Goal: Information Seeking & Learning: Check status

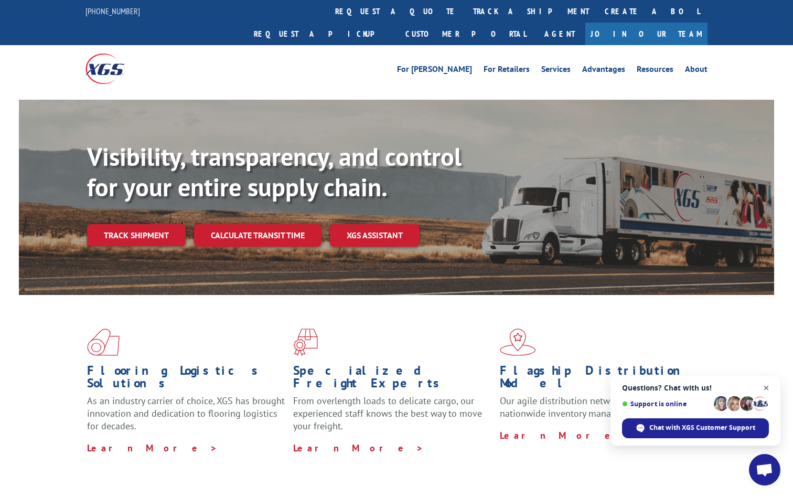
click at [766, 388] on span "Close chat" at bounding box center [766, 387] width 13 height 13
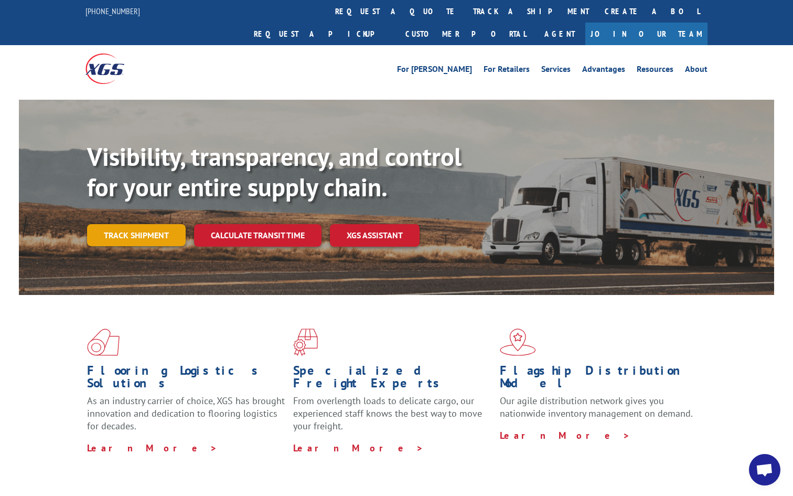
click at [144, 224] on link "Track shipment" at bounding box center [136, 235] width 99 height 22
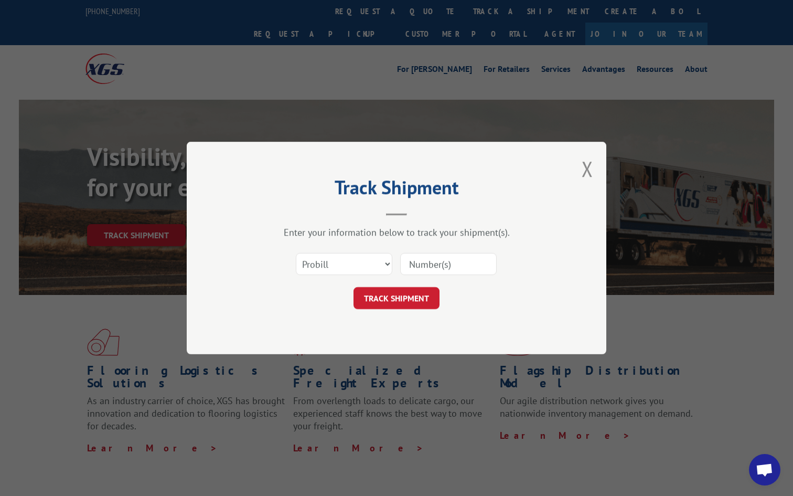
click at [467, 259] on input at bounding box center [448, 264] width 97 height 22
type input "17620808"
click at [412, 297] on button "TRACK SHIPMENT" at bounding box center [397, 298] width 86 height 22
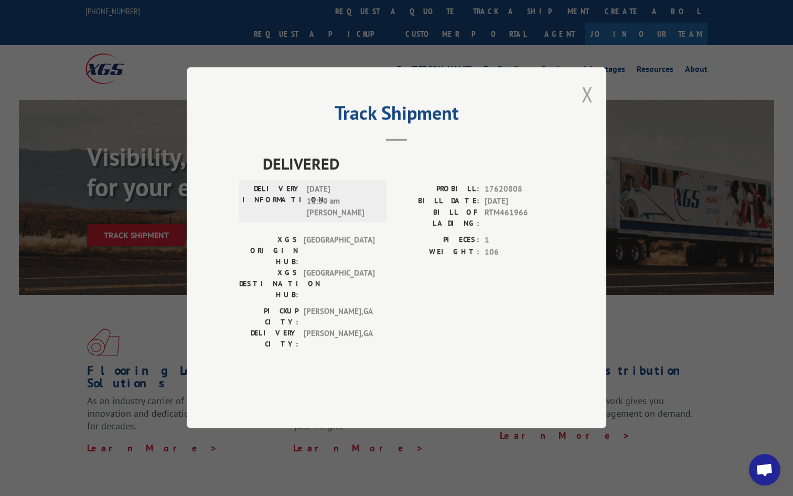
click at [585, 108] on button "Close modal" at bounding box center [588, 94] width 12 height 28
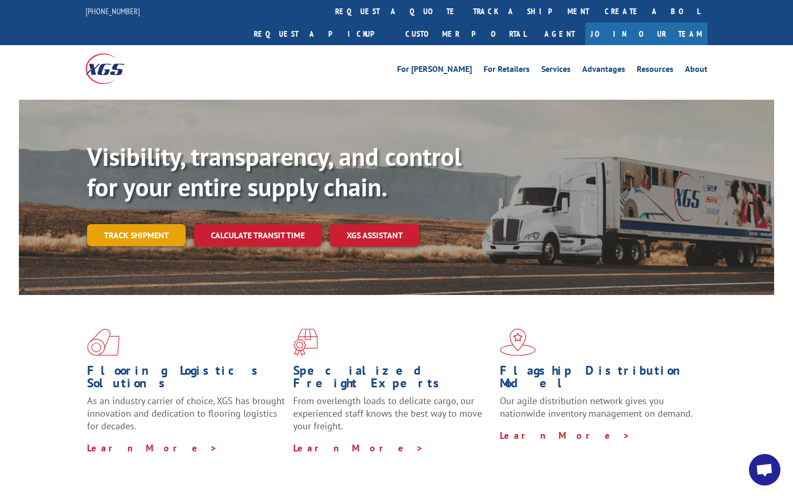
click at [158, 224] on link "Track shipment" at bounding box center [136, 235] width 99 height 22
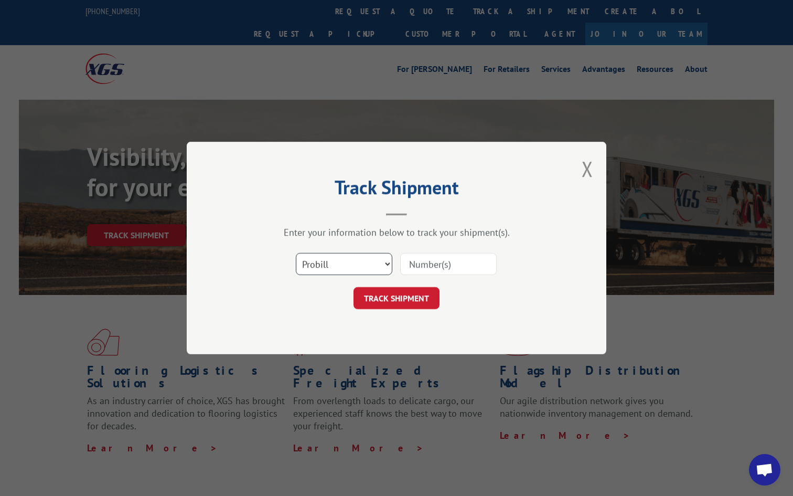
click at [352, 259] on select "Select category... Probill BOL PO" at bounding box center [344, 264] width 97 height 22
paste input "17620808"
type input "17620808"
click at [415, 303] on button "TRACK SHIPMENT" at bounding box center [397, 298] width 86 height 22
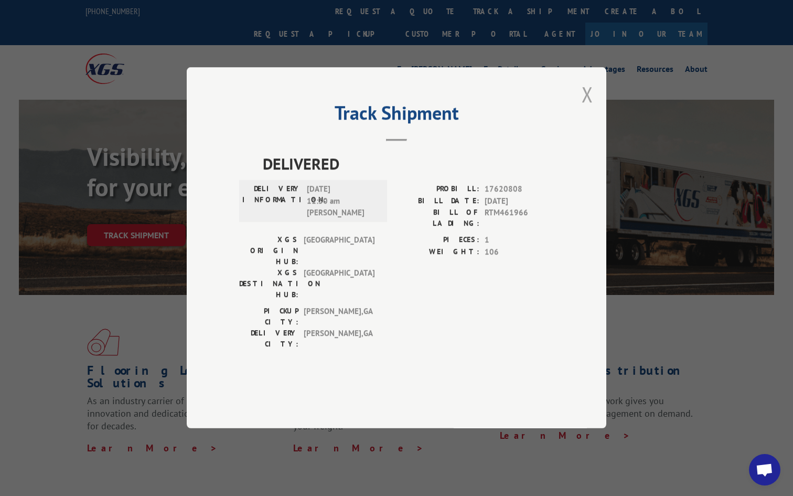
click at [589, 108] on button "Close modal" at bounding box center [588, 94] width 12 height 28
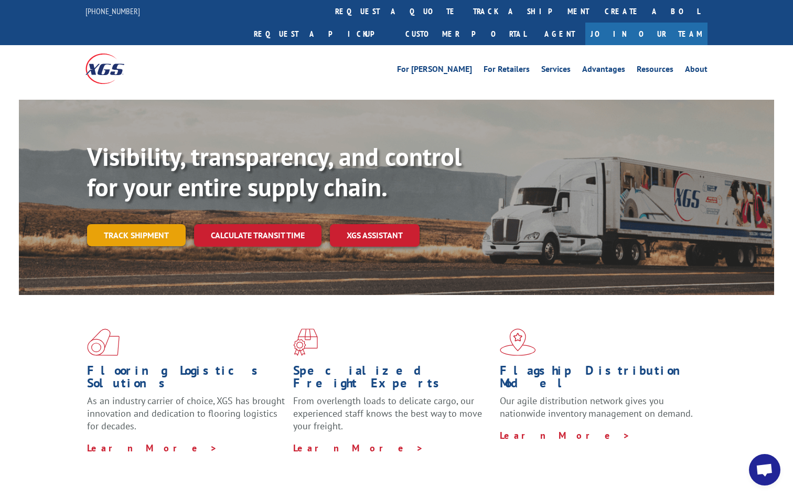
click at [138, 224] on link "Track shipment" at bounding box center [136, 235] width 99 height 22
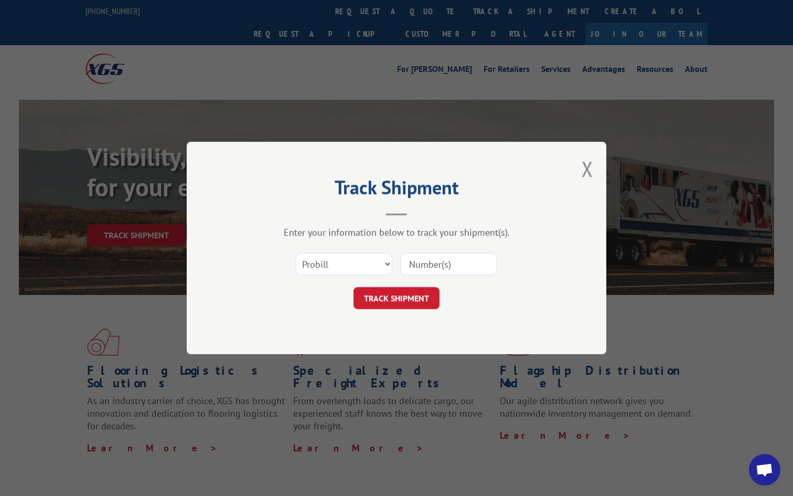
paste input "17620808"
type input "17620808"
click at [402, 300] on button "TRACK SHIPMENT" at bounding box center [397, 298] width 86 height 22
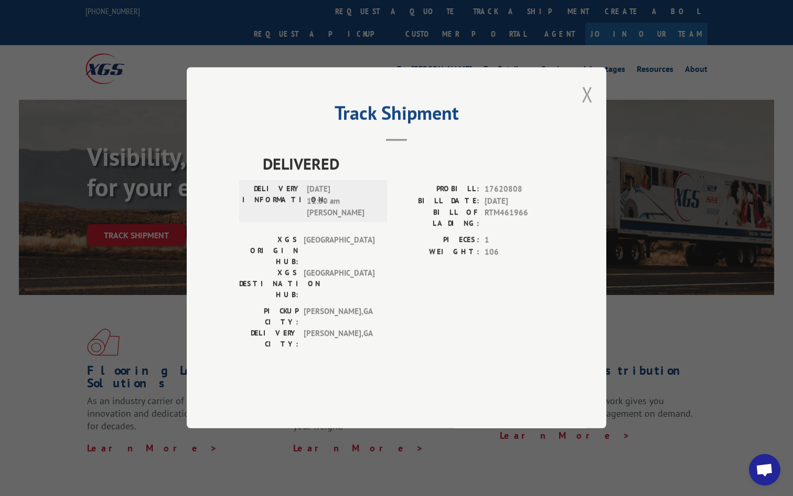
click at [591, 108] on button "Close modal" at bounding box center [588, 94] width 12 height 28
